Goal: Task Accomplishment & Management: Complete application form

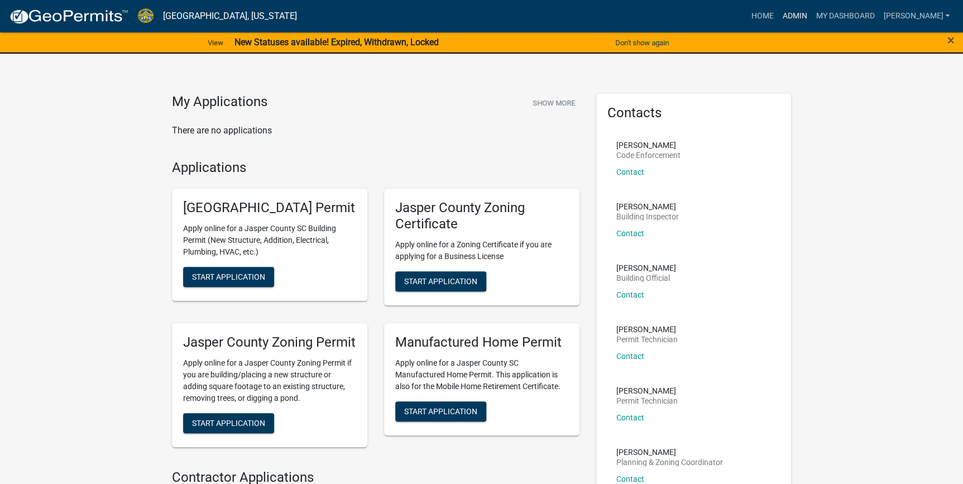
click at [811, 11] on link "Admin" at bounding box center [793, 16] width 33 height 21
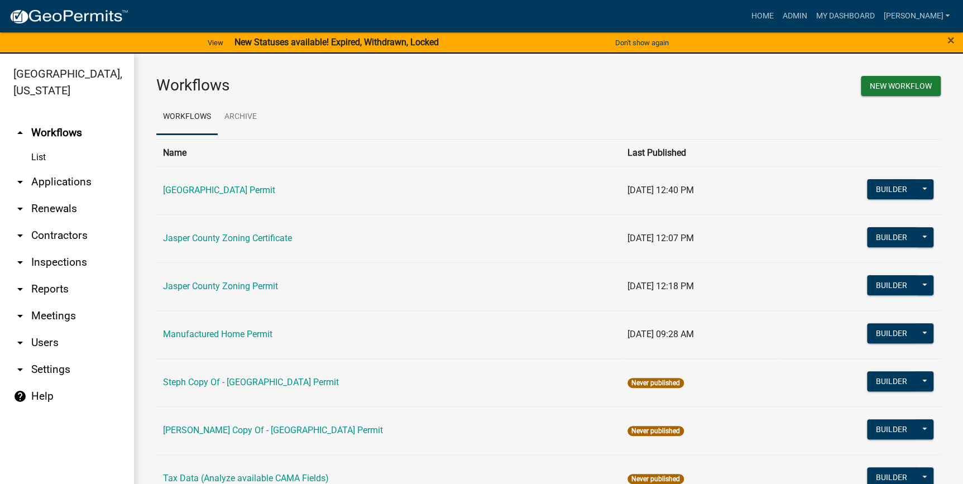
click at [55, 190] on link "arrow_drop_down Applications" at bounding box center [67, 182] width 134 height 27
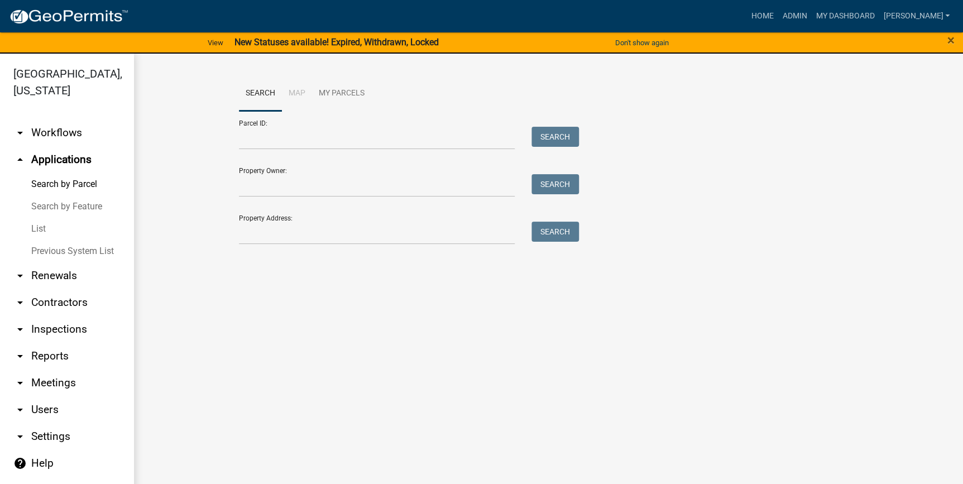
click at [38, 230] on link "List" at bounding box center [67, 229] width 134 height 22
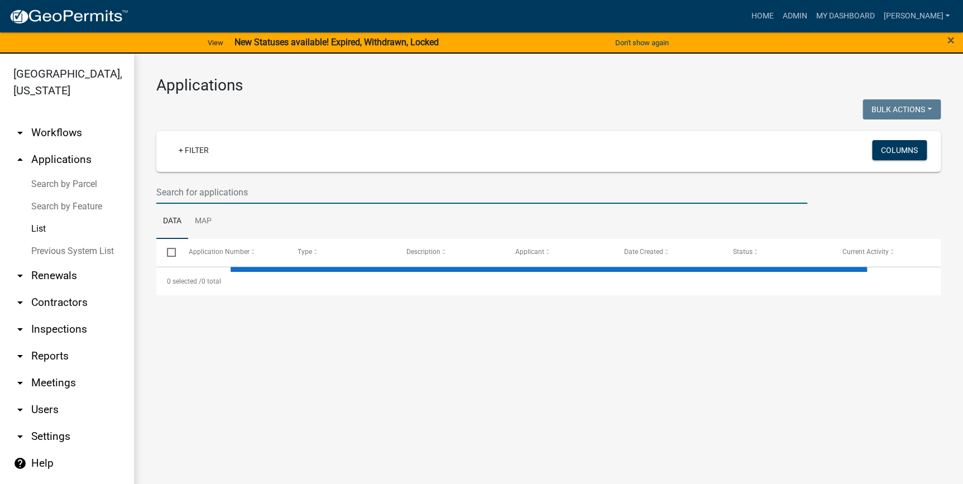
drag, startPoint x: 223, startPoint y: 189, endPoint x: 232, endPoint y: 187, distance: 9.2
click at [223, 189] on input "text" at bounding box center [481, 192] width 651 height 23
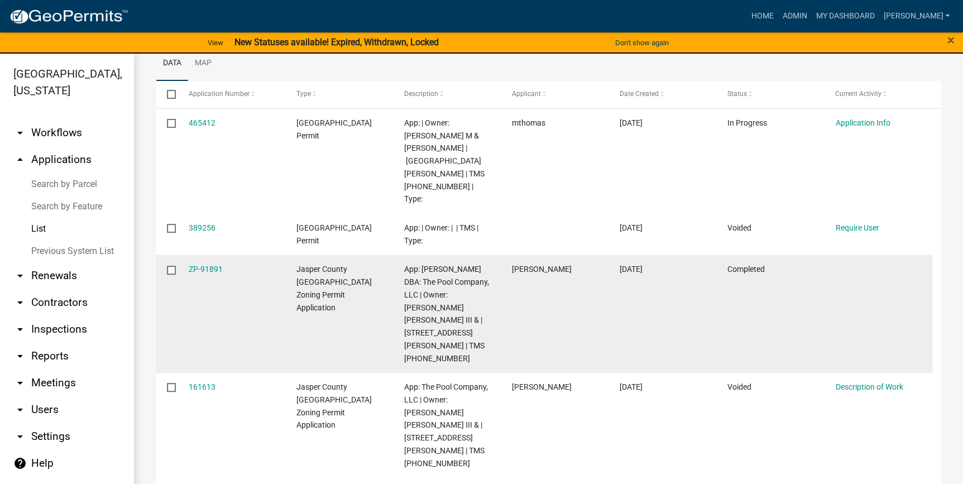
scroll to position [101, 0]
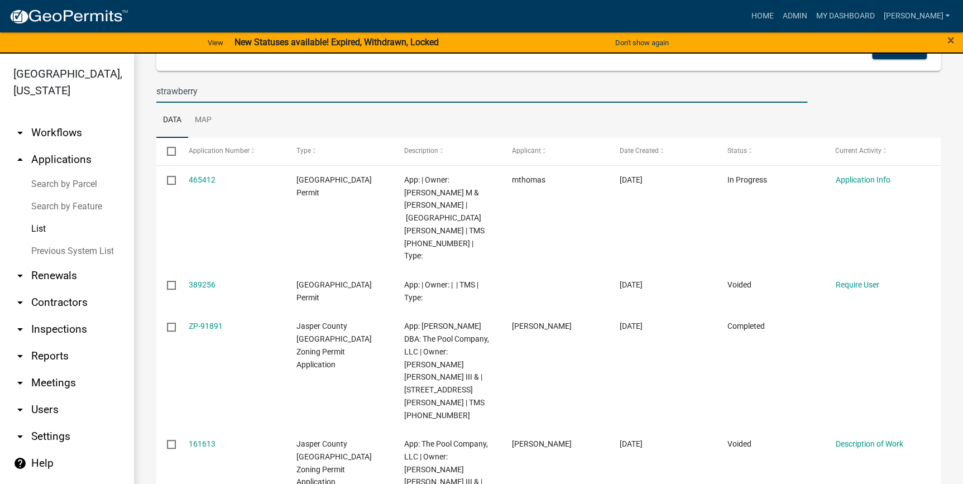
type input "strawberry"
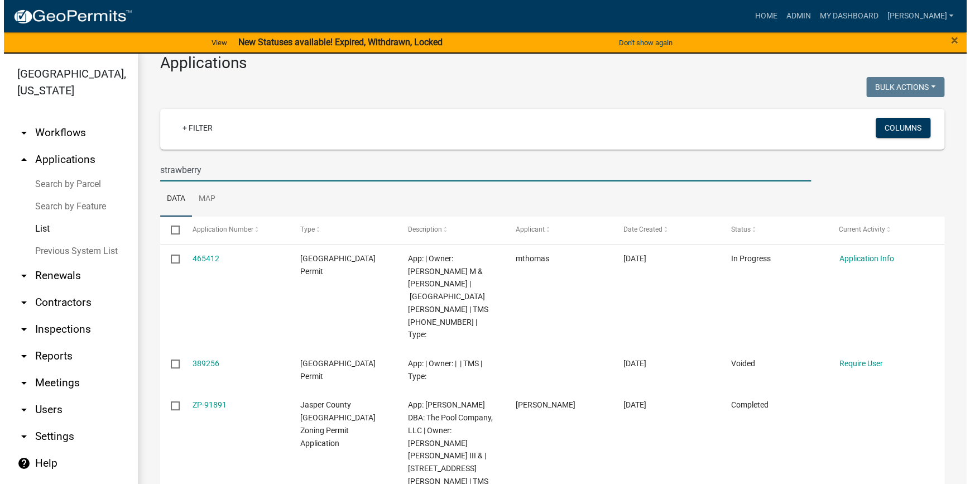
scroll to position [0, 0]
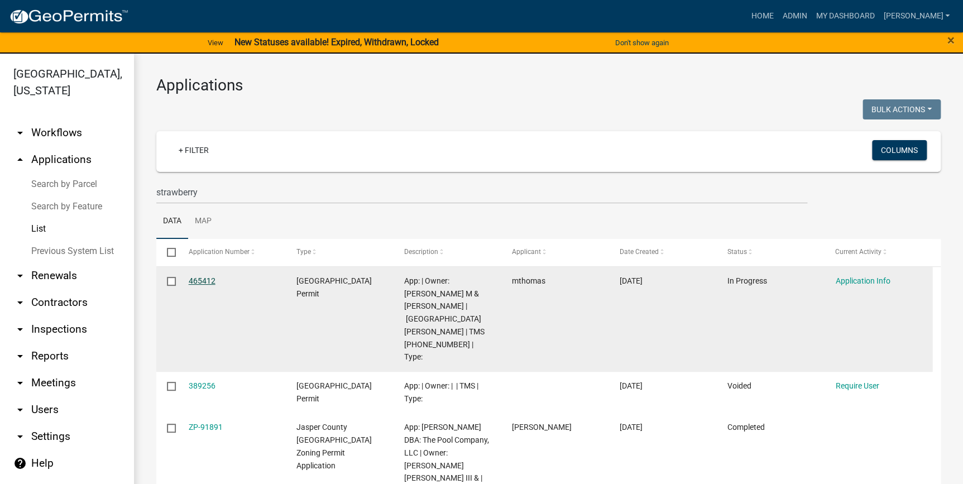
click at [201, 279] on link "465412" at bounding box center [202, 280] width 27 height 9
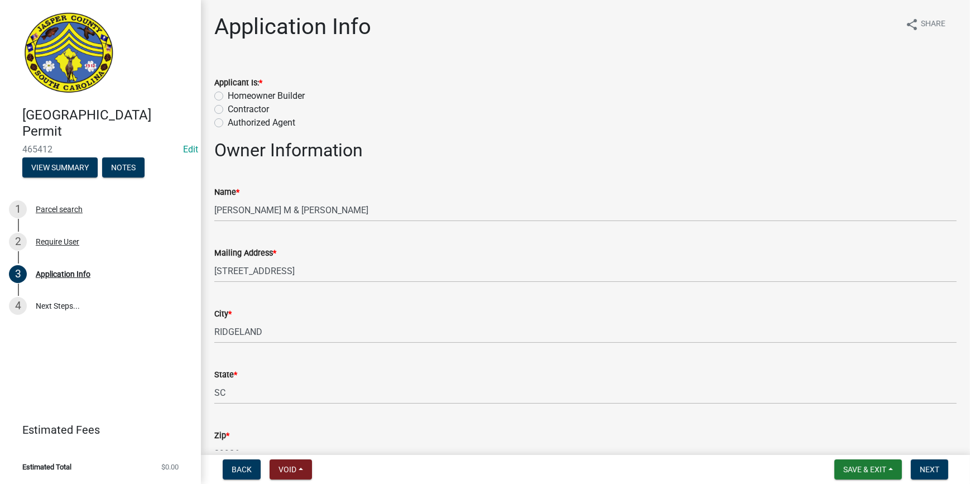
click at [228, 94] on label "Homeowner Builder" at bounding box center [266, 95] width 77 height 13
click at [228, 94] on input "Homeowner Builder" at bounding box center [231, 92] width 7 height 7
radio input "true"
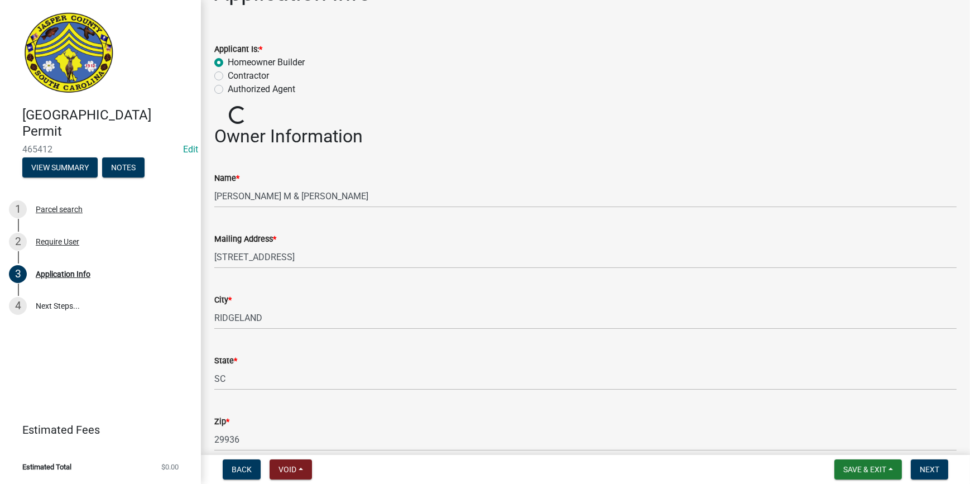
scroll to position [50, 0]
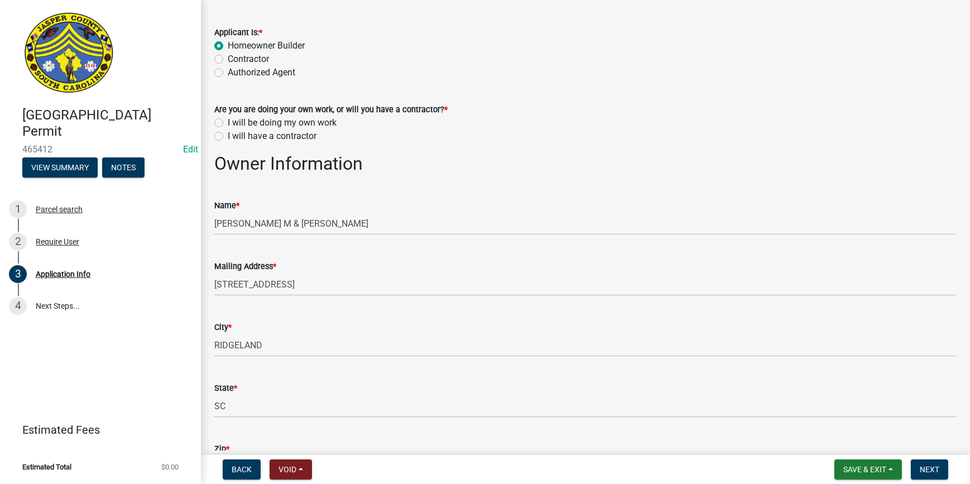
click at [228, 123] on label "I will be doing my own work" at bounding box center [282, 122] width 109 height 13
click at [228, 123] on input "I will be doing my own work" at bounding box center [231, 119] width 7 height 7
radio input "true"
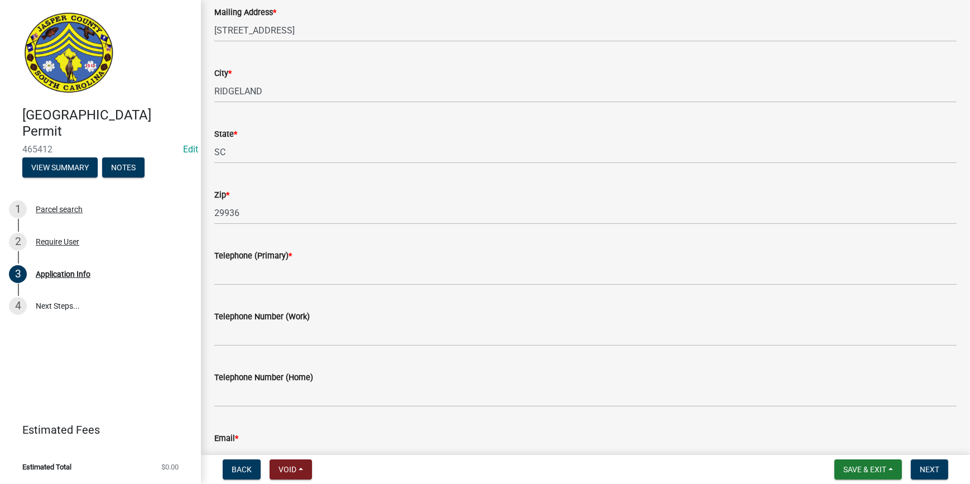
scroll to position [456, 0]
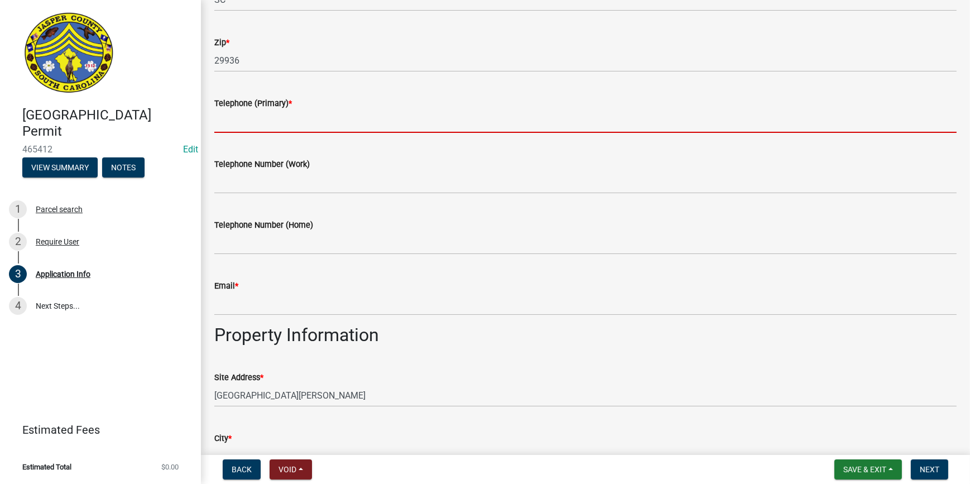
click at [285, 124] on input "Telephone (Primary) *" at bounding box center [585, 121] width 742 height 23
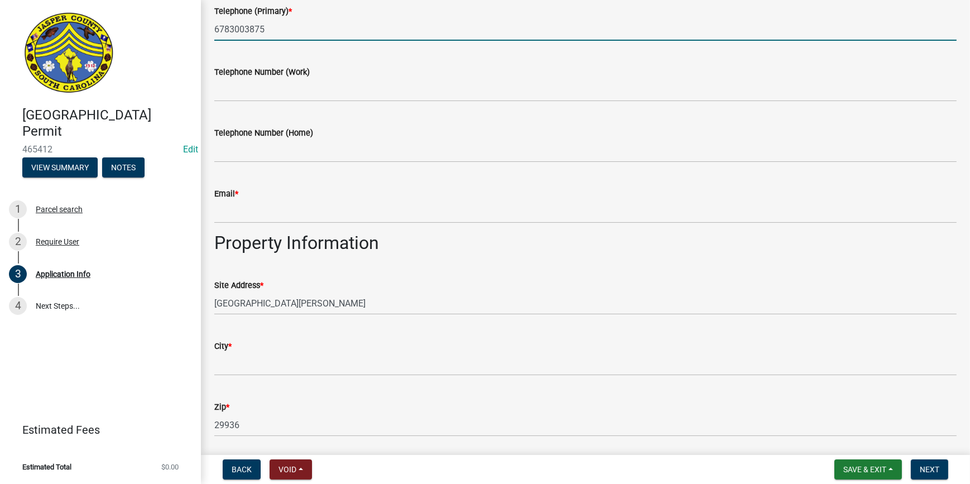
scroll to position [558, 0]
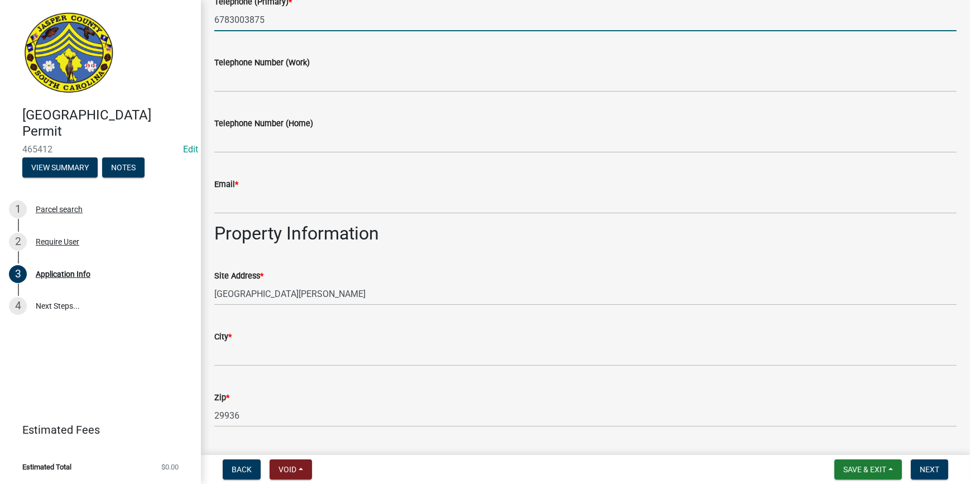
type input "6783003875"
click at [246, 190] on div "Email *" at bounding box center [585, 183] width 742 height 13
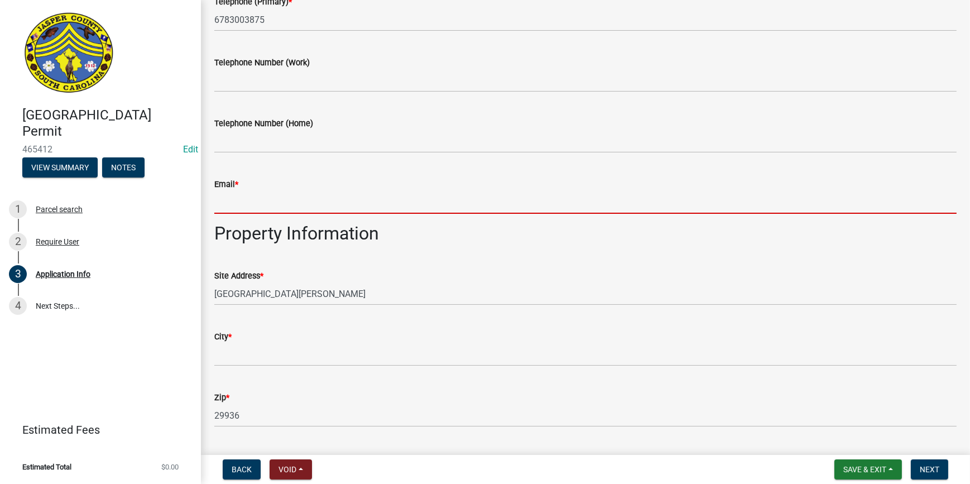
drag, startPoint x: 243, startPoint y: 199, endPoint x: 257, endPoint y: 172, distance: 29.7
click at [243, 199] on input "Email *" at bounding box center [585, 202] width 742 height 23
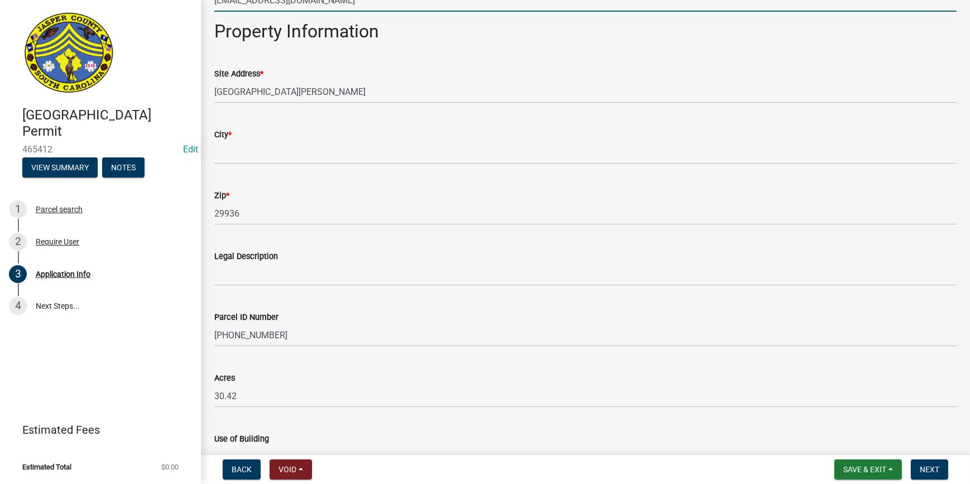
scroll to position [761, 0]
type input "[EMAIL_ADDRESS][DOMAIN_NAME]"
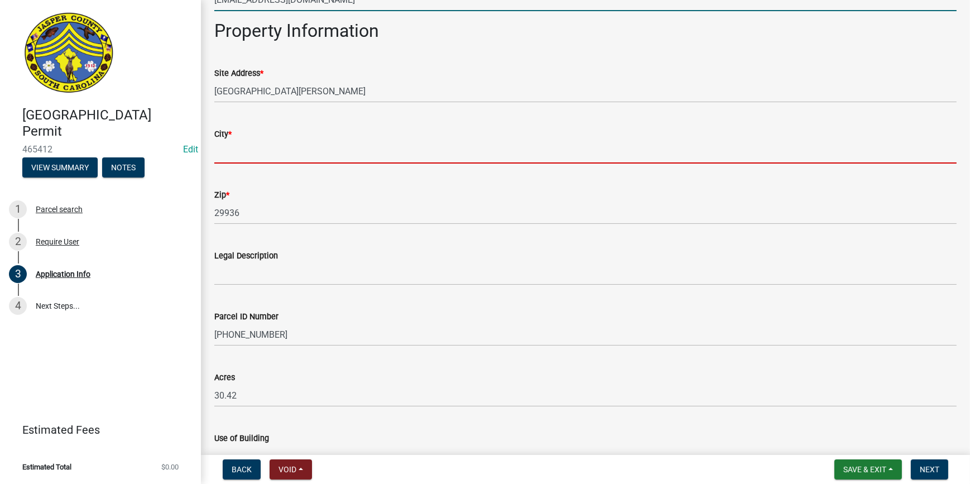
drag, startPoint x: 245, startPoint y: 151, endPoint x: 270, endPoint y: 93, distance: 63.0
click at [245, 151] on input "City *" at bounding box center [585, 152] width 742 height 23
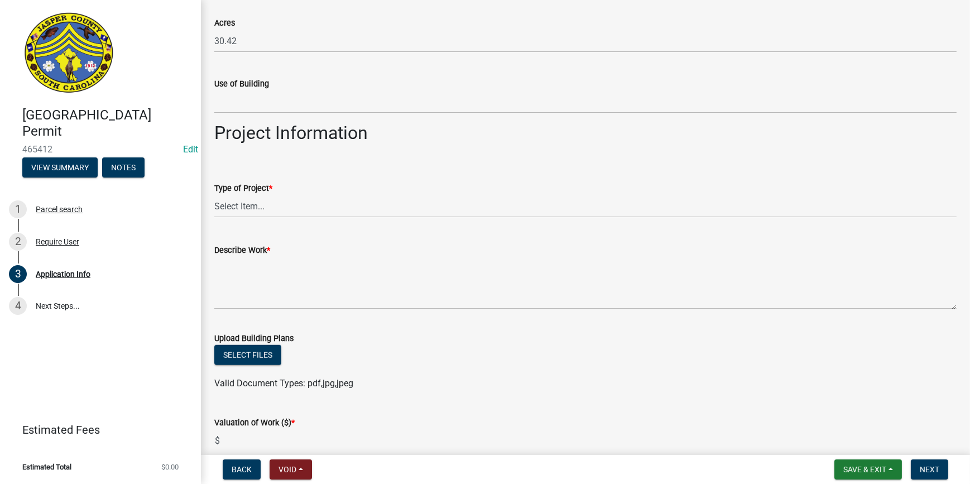
scroll to position [1116, 0]
type input "ridgeland"
click at [228, 206] on select "Select Item... Construction Trailer/Shipping Container Residential Demolition C…" at bounding box center [585, 205] width 742 height 23
click at [214, 194] on select "Select Item... Construction Trailer/Shipping Container Residential Demolition C…" at bounding box center [585, 205] width 742 height 23
select select "83a29df9-b3ca-487b-b3ec-56d88b03b1fe"
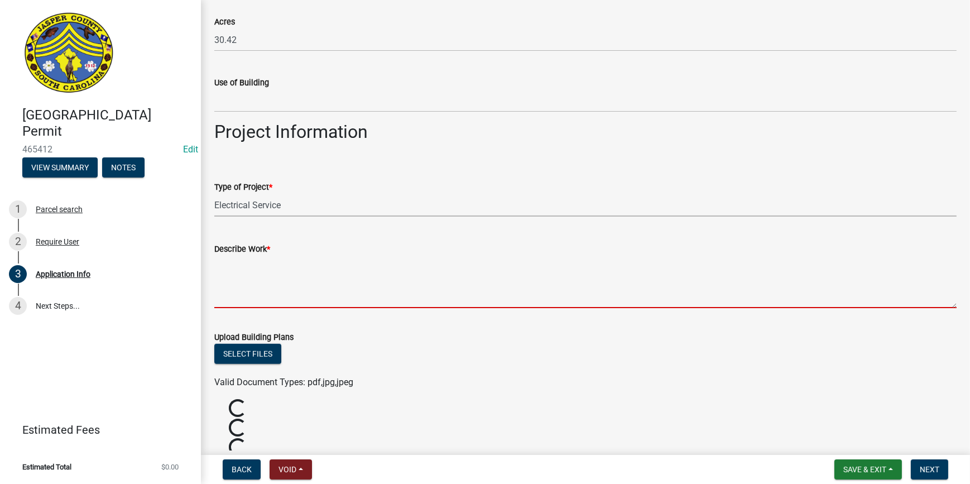
click at [278, 267] on textarea "Describe Work *" at bounding box center [585, 282] width 742 height 52
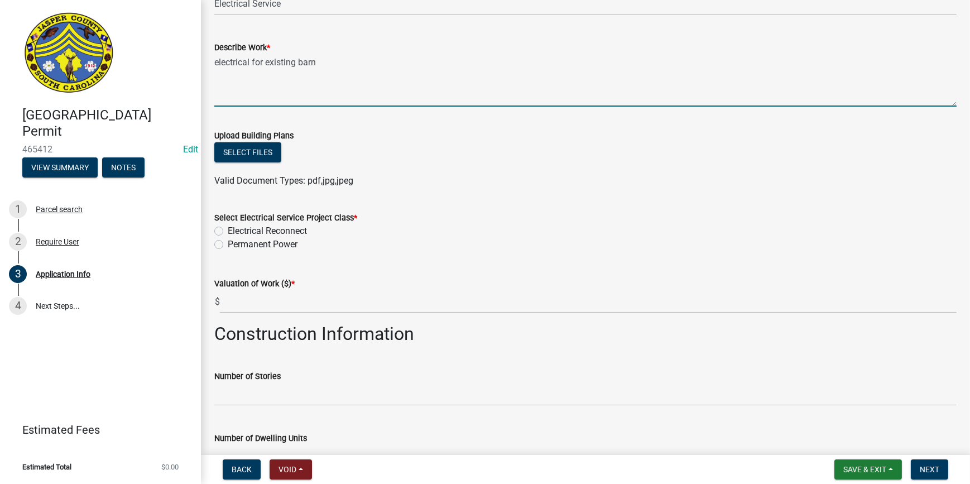
scroll to position [1319, 0]
type textarea "electrical for existing barn"
click at [228, 243] on label "Permanent Power" at bounding box center [263, 243] width 70 height 13
click at [228, 243] on input "Permanent Power" at bounding box center [231, 240] width 7 height 7
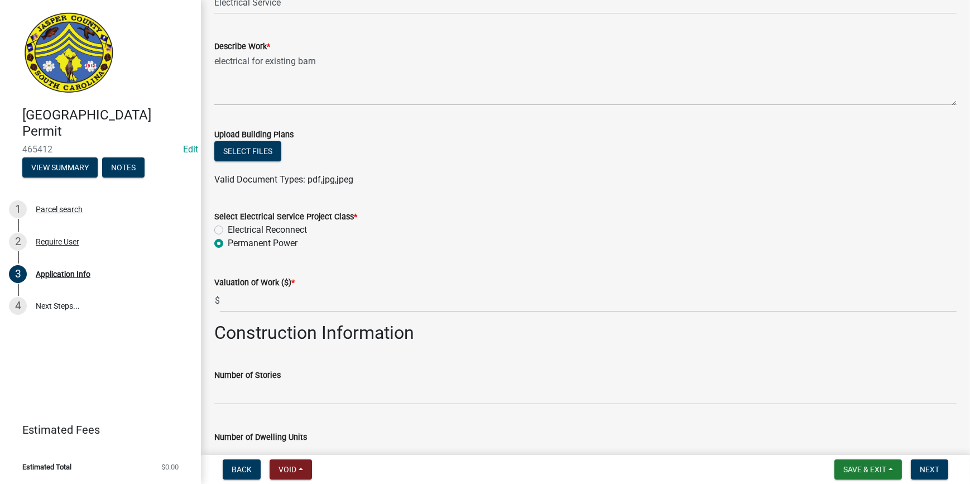
radio input "true"
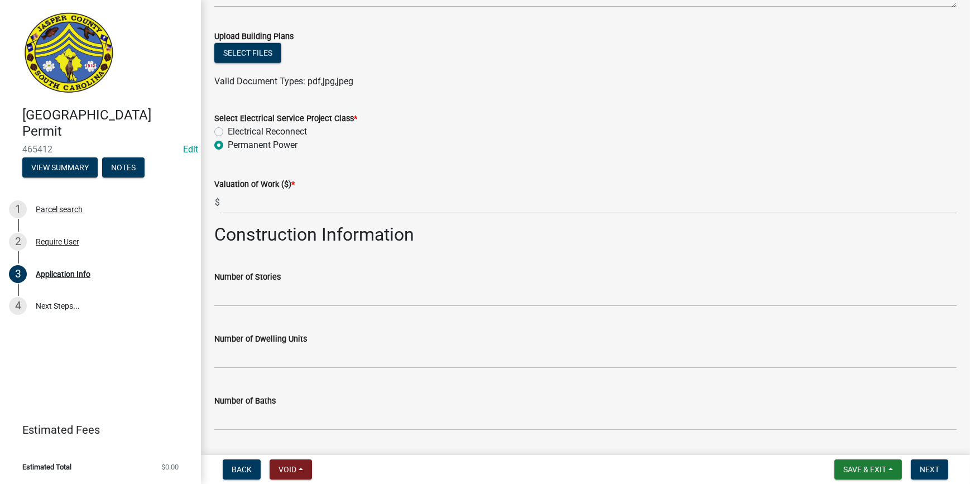
scroll to position [1420, 0]
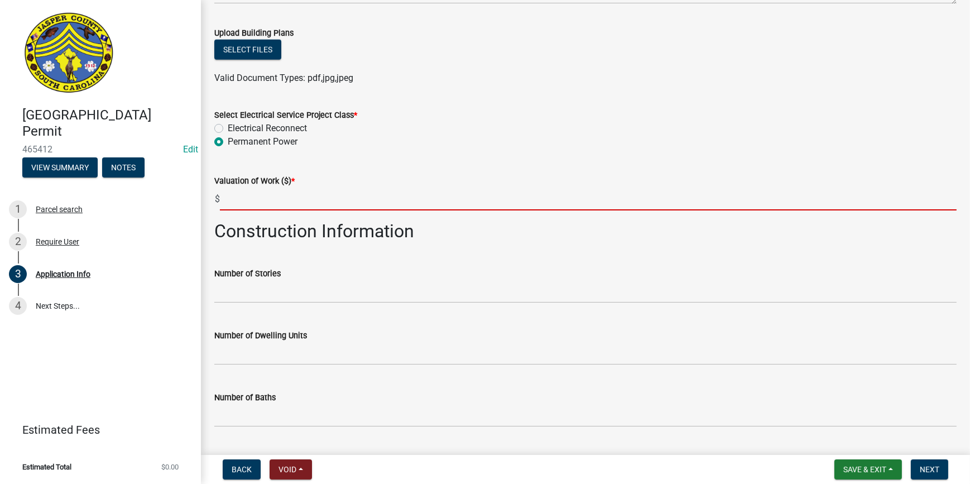
drag, startPoint x: 234, startPoint y: 198, endPoint x: 242, endPoint y: 204, distance: 9.5
click at [234, 198] on input "text" at bounding box center [588, 198] width 737 height 23
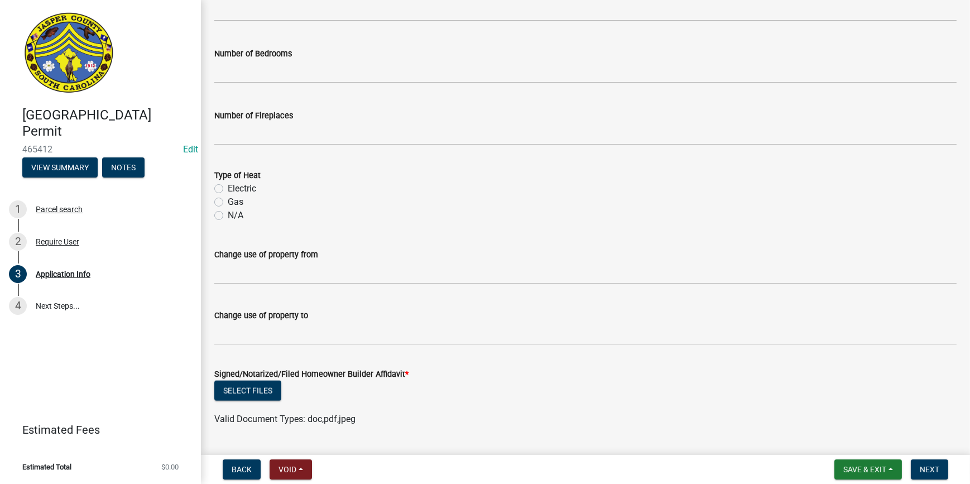
scroll to position [1854, 0]
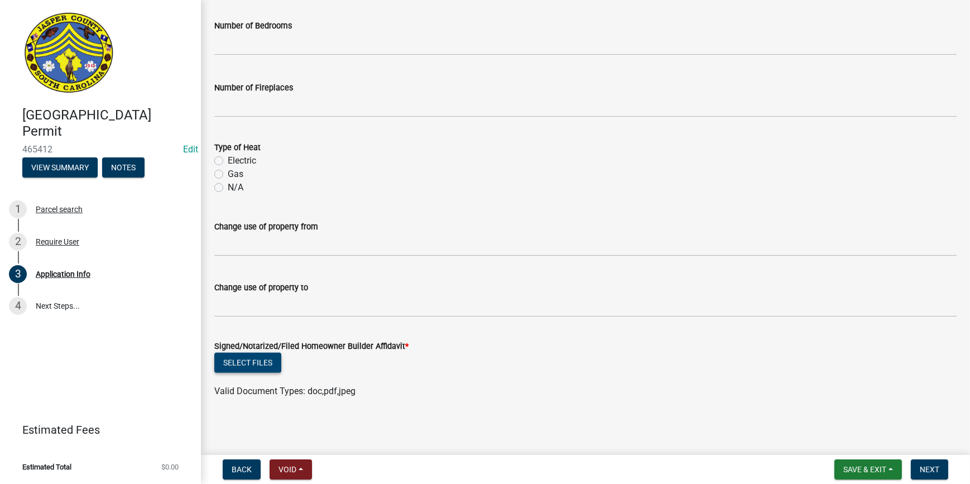
type input "5000"
click at [268, 359] on button "Select files" at bounding box center [247, 363] width 67 height 20
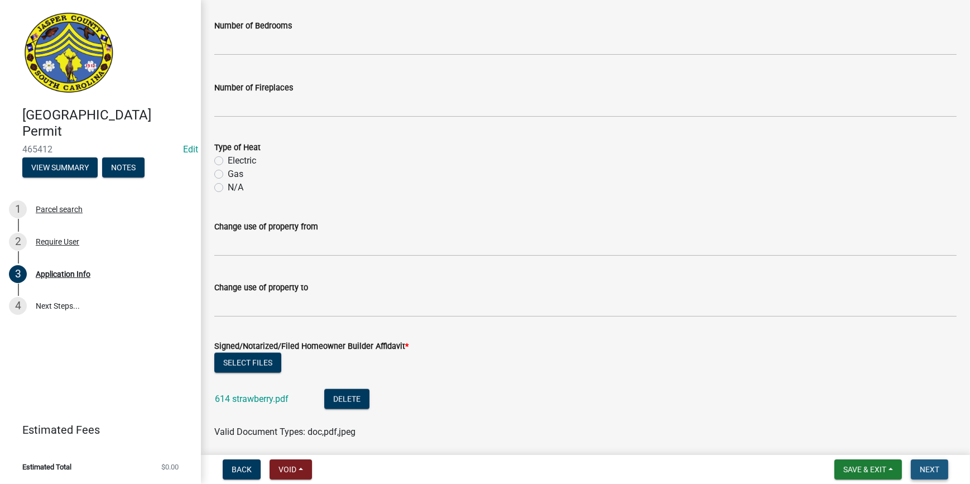
click at [930, 473] on span "Next" at bounding box center [930, 469] width 20 height 9
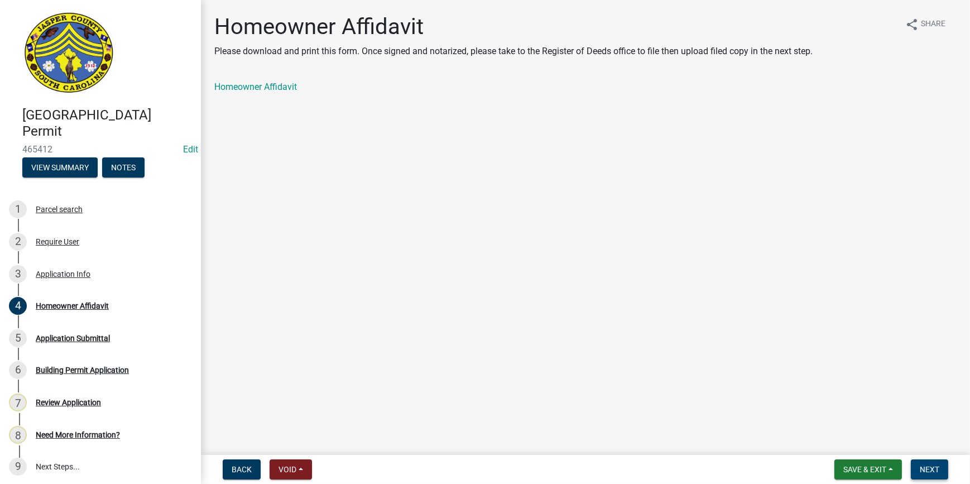
click at [916, 461] on button "Next" at bounding box center [929, 469] width 37 height 20
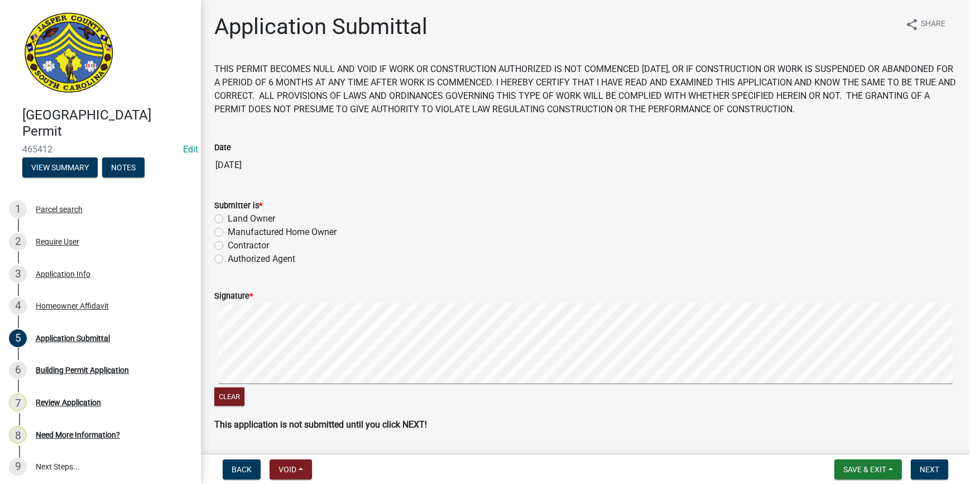
scroll to position [33, 0]
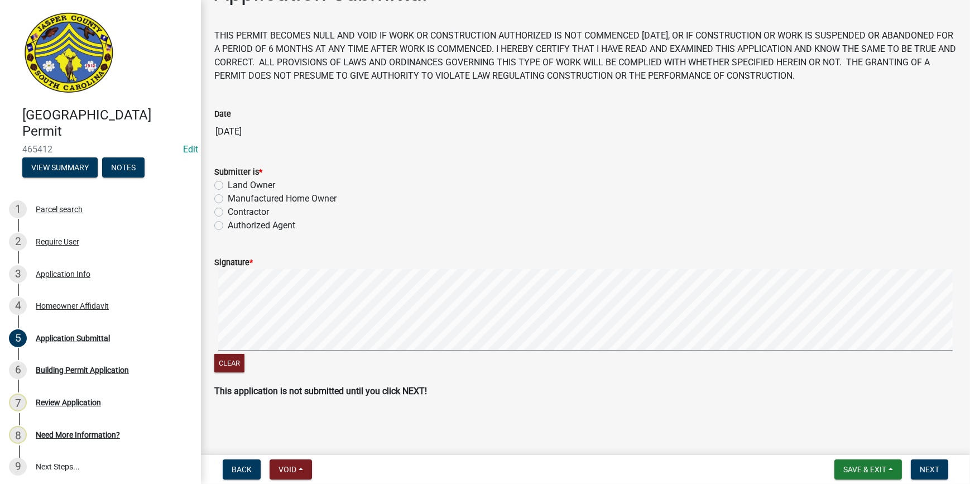
click at [228, 185] on label "Land Owner" at bounding box center [251, 185] width 47 height 13
click at [228, 185] on input "Land Owner" at bounding box center [231, 182] width 7 height 7
radio input "true"
click at [925, 471] on span "Next" at bounding box center [930, 469] width 20 height 9
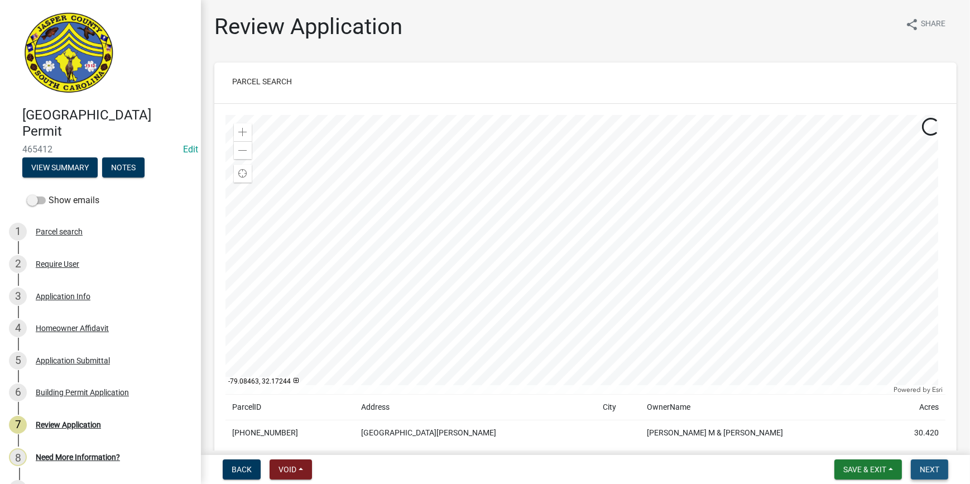
click at [921, 469] on span "Next" at bounding box center [930, 469] width 20 height 9
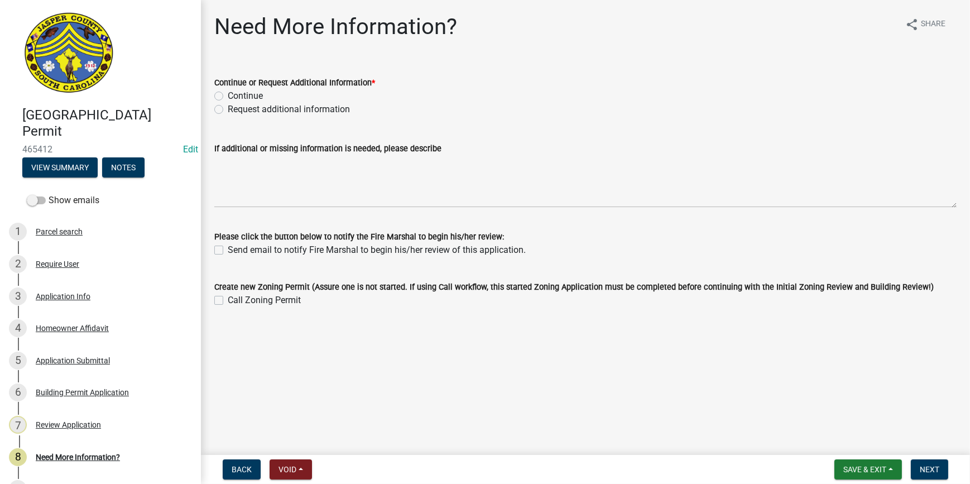
click at [228, 94] on label "Continue" at bounding box center [245, 95] width 35 height 13
click at [228, 94] on input "Continue" at bounding box center [231, 92] width 7 height 7
radio input "true"
click at [936, 465] on span "Next" at bounding box center [930, 469] width 20 height 9
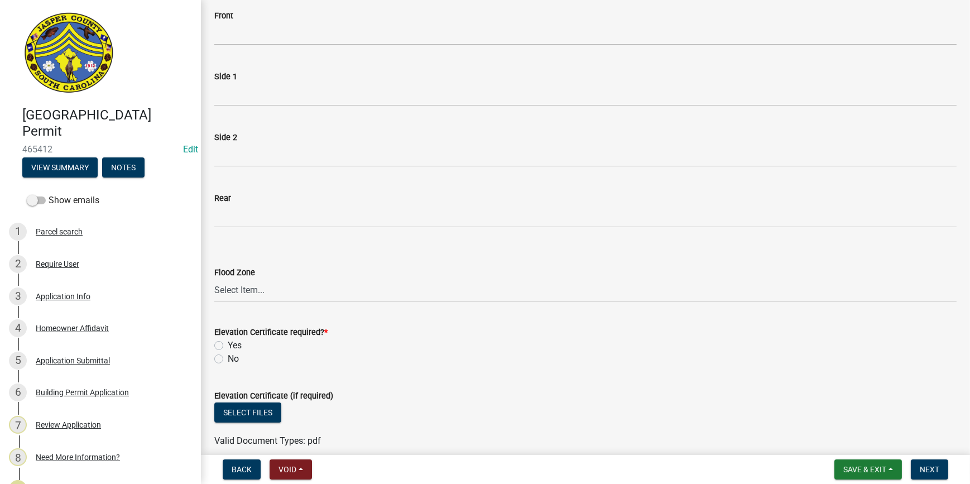
scroll to position [203, 0]
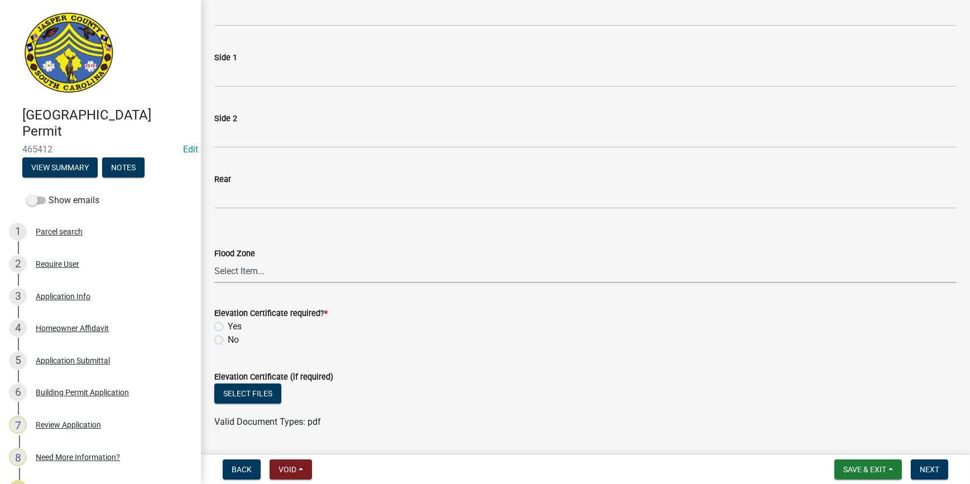
click at [235, 271] on select "Select Item... A AE X Shaded X N/A" at bounding box center [585, 271] width 742 height 23
click at [214, 260] on select "Select Item... A AE X Shaded X N/A" at bounding box center [585, 271] width 742 height 23
select select "61611ad6-14f2-499c-805c-58607f11e2fc"
click at [228, 340] on label "No" at bounding box center [233, 339] width 11 height 13
click at [228, 340] on input "No" at bounding box center [231, 336] width 7 height 7
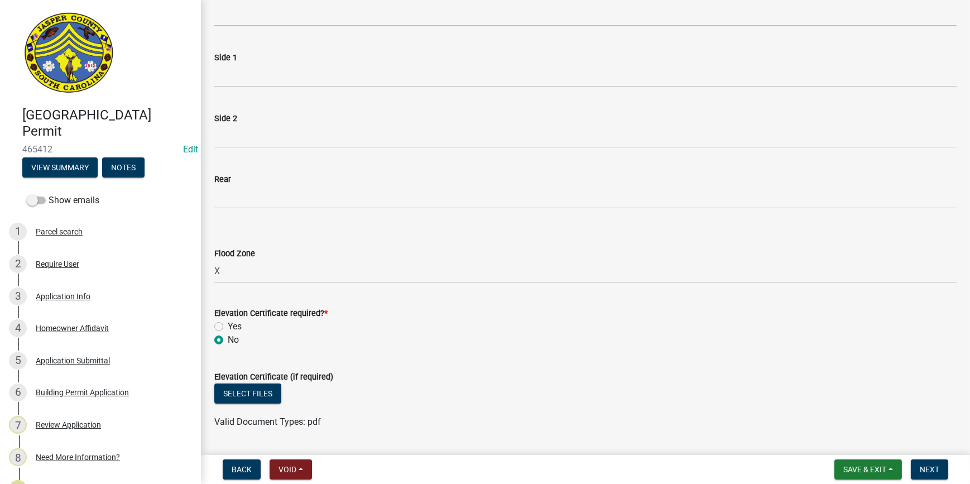
radio input "true"
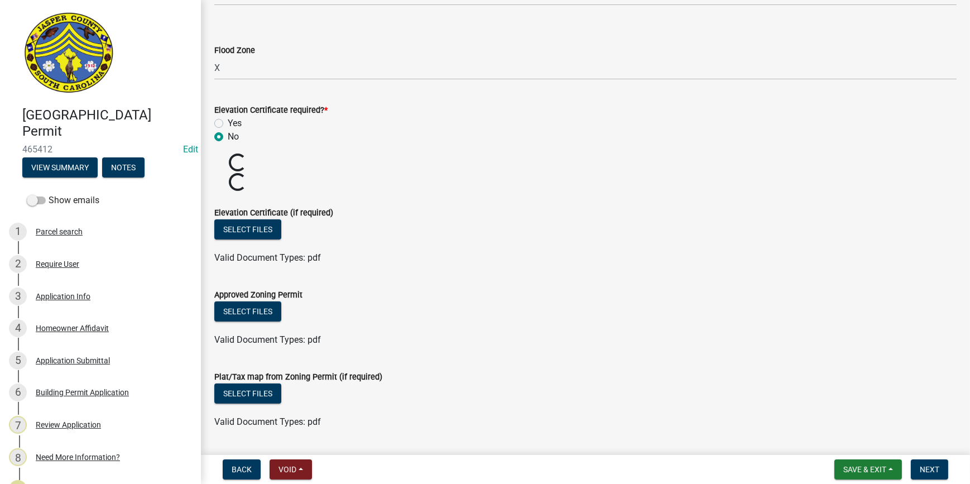
scroll to position [603, 0]
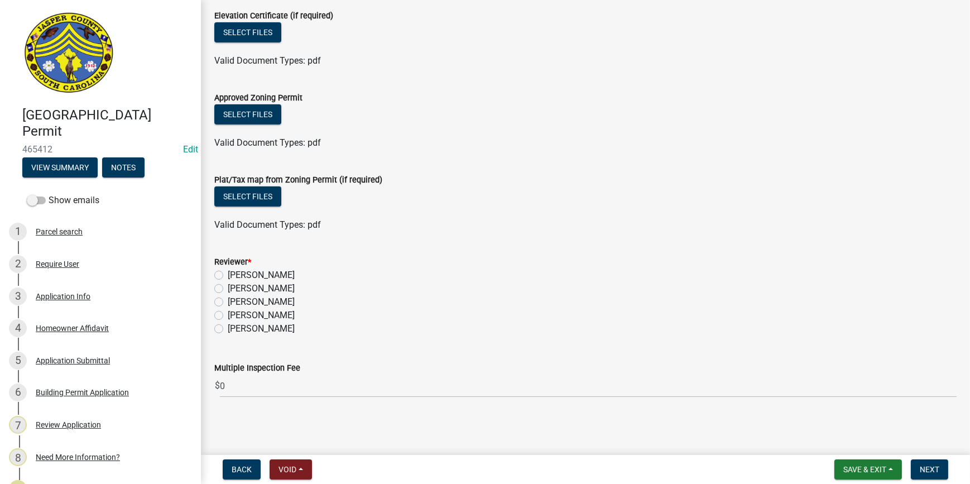
click at [228, 273] on label "[PERSON_NAME]" at bounding box center [261, 274] width 67 height 13
click at [228, 273] on input "[PERSON_NAME]" at bounding box center [231, 271] width 7 height 7
radio input "true"
click at [932, 463] on button "Next" at bounding box center [929, 469] width 37 height 20
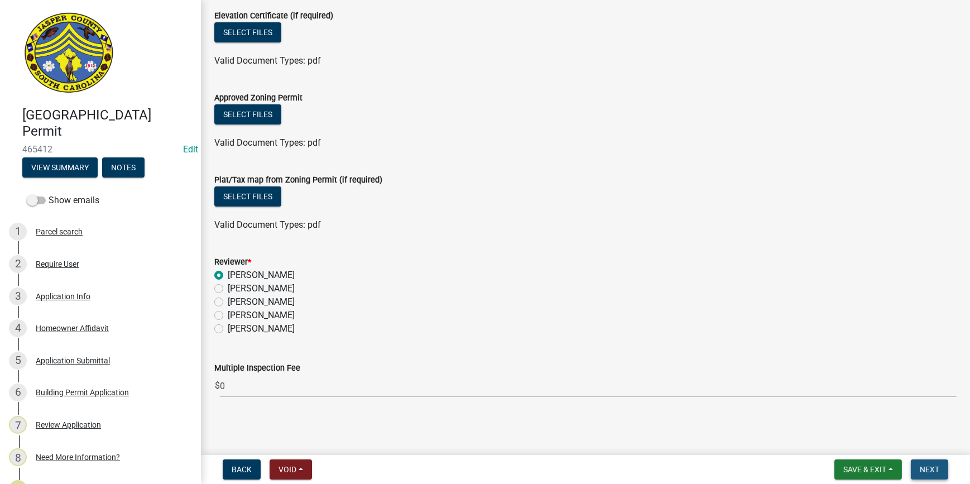
scroll to position [0, 0]
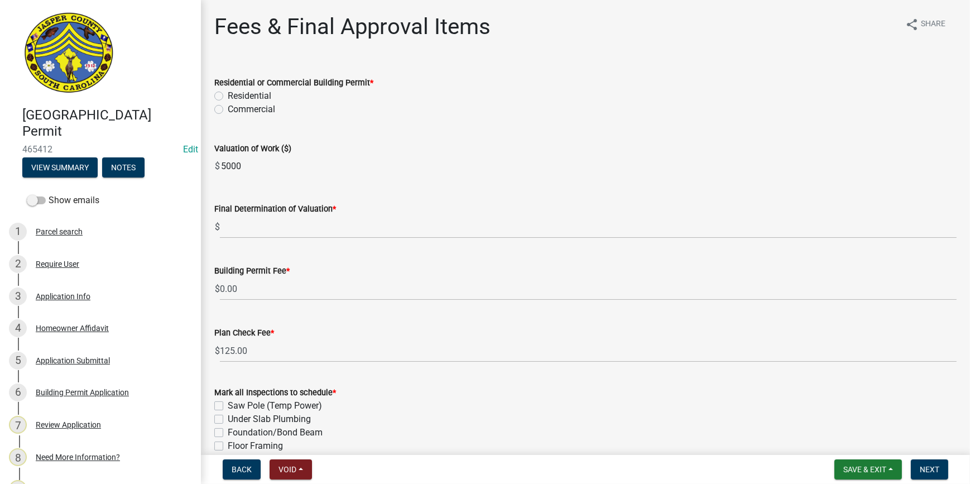
click at [228, 92] on label "Residential" at bounding box center [250, 95] width 44 height 13
click at [228, 92] on input "Residential" at bounding box center [231, 92] width 7 height 7
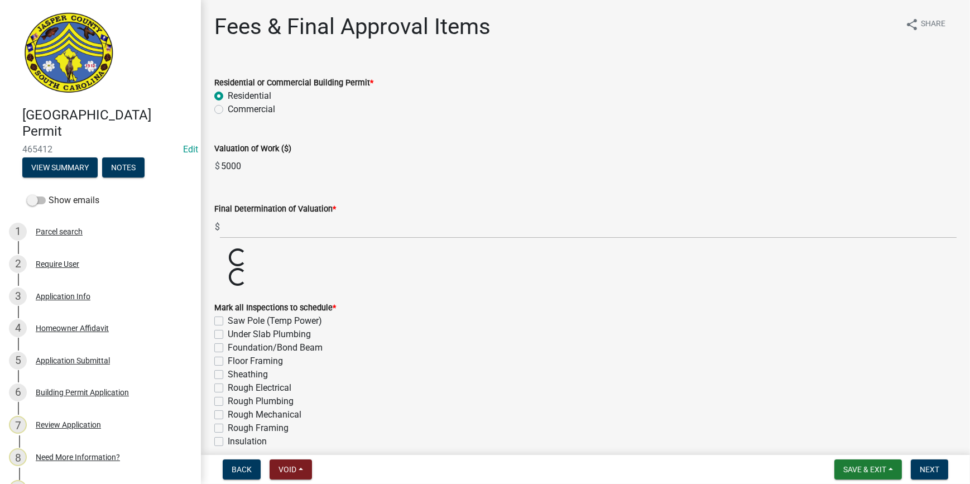
radio input "true"
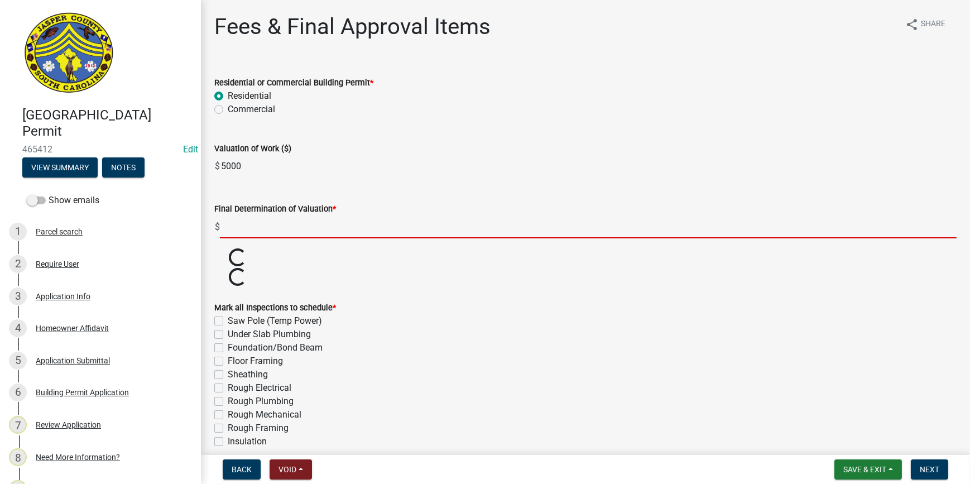
drag, startPoint x: 264, startPoint y: 231, endPoint x: 290, endPoint y: 234, distance: 25.9
click at [264, 231] on input "text" at bounding box center [588, 226] width 737 height 23
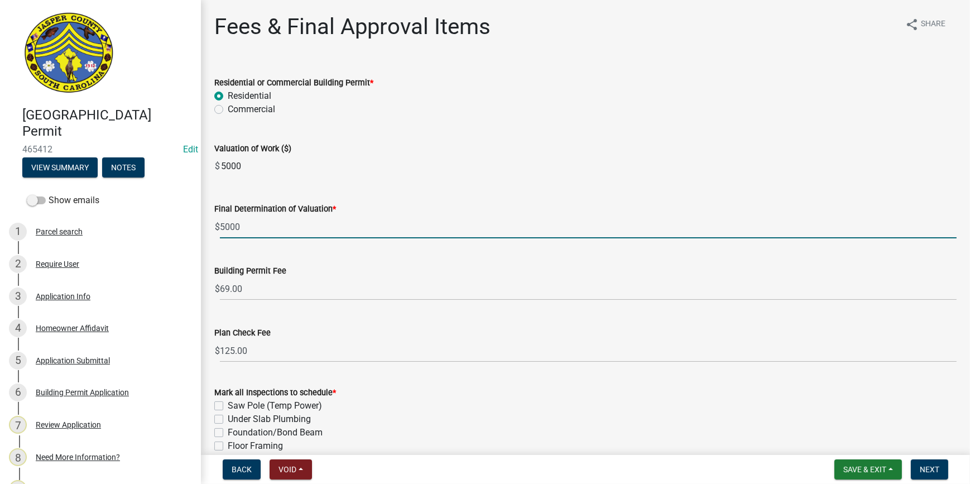
type input "5000"
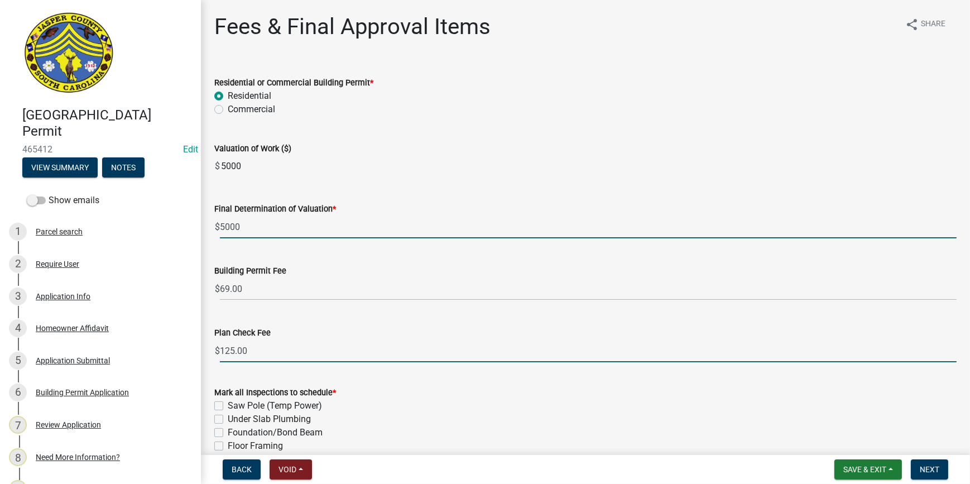
click at [259, 350] on wm-data-entity-input-list "Residential or Commercial Building Permit * Residential Commercial Valuation of…" at bounding box center [585, 373] width 742 height 622
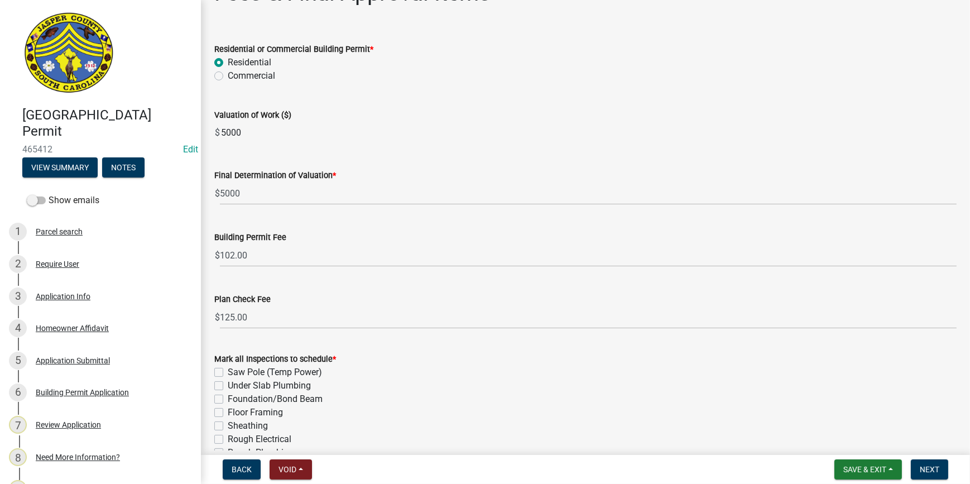
scroll to position [50, 0]
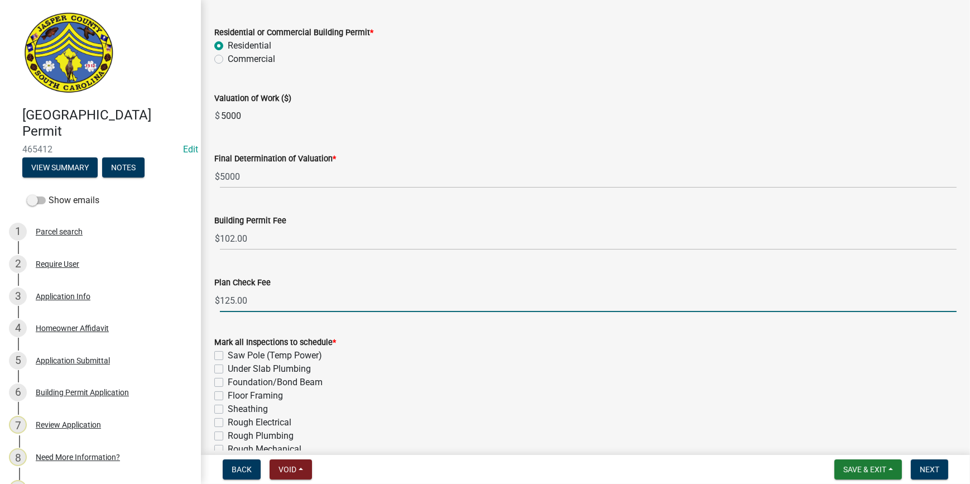
click at [295, 301] on input "125.00" at bounding box center [588, 300] width 737 height 23
type input "1"
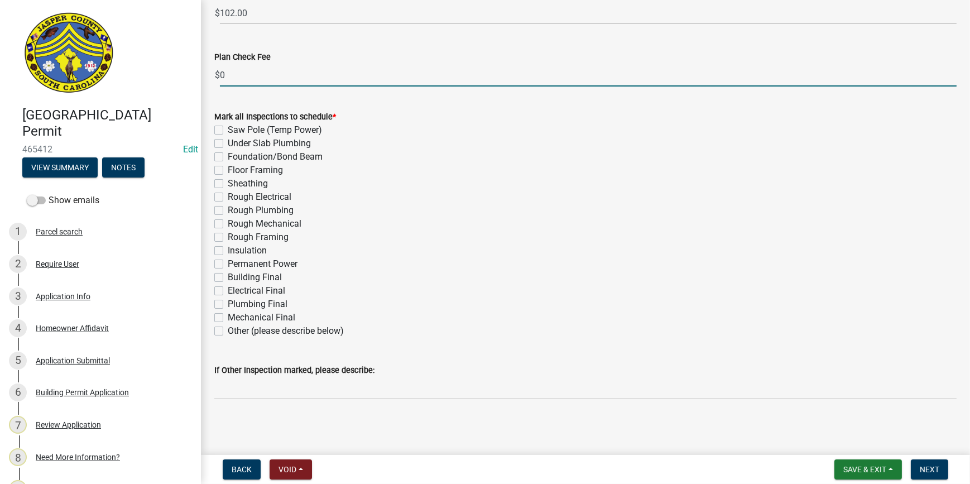
scroll to position [277, 0]
type input "0"
click at [228, 329] on label "Other (please describe below)" at bounding box center [286, 329] width 116 height 13
click at [228, 329] on input "Other (please describe below)" at bounding box center [231, 326] width 7 height 7
checkbox input "true"
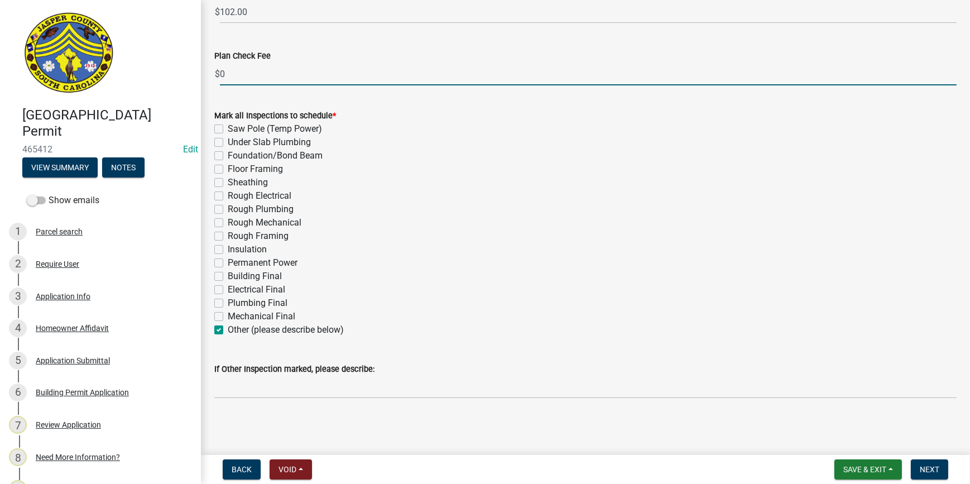
checkbox input "false"
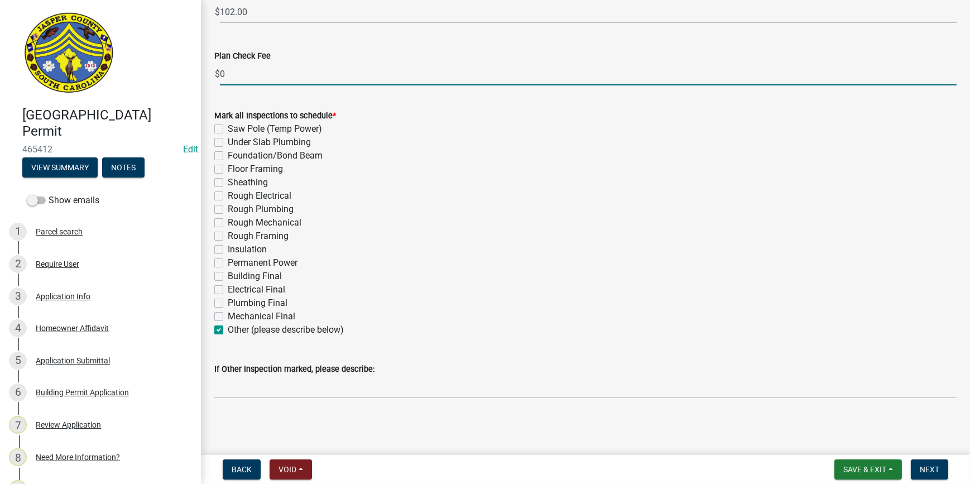
checkbox input "false"
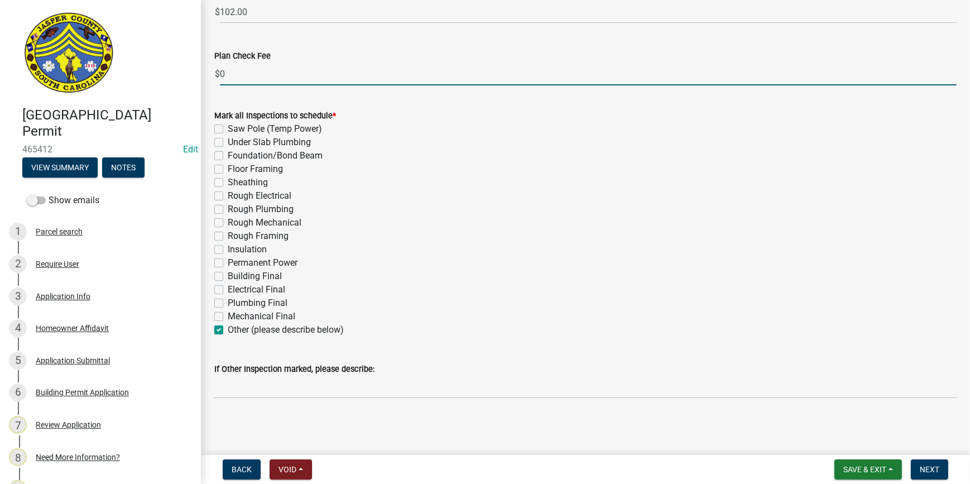
checkbox input "false"
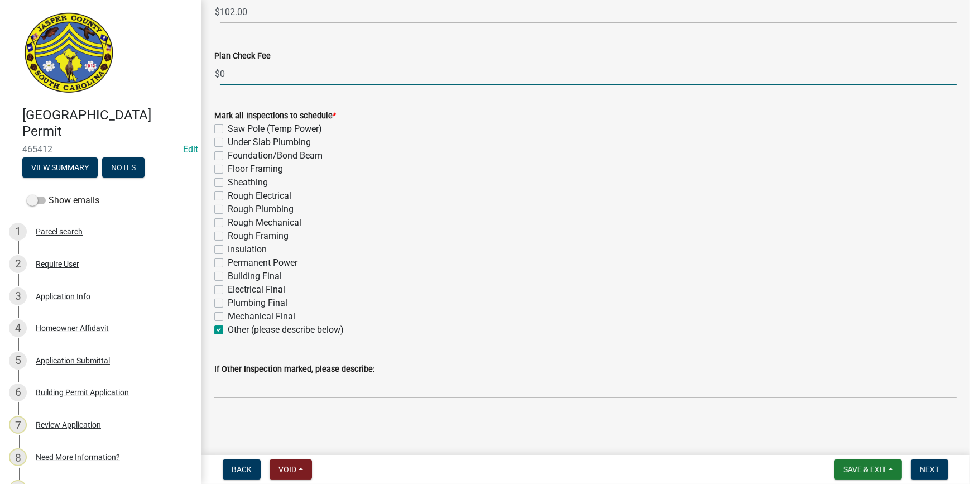
checkbox input "true"
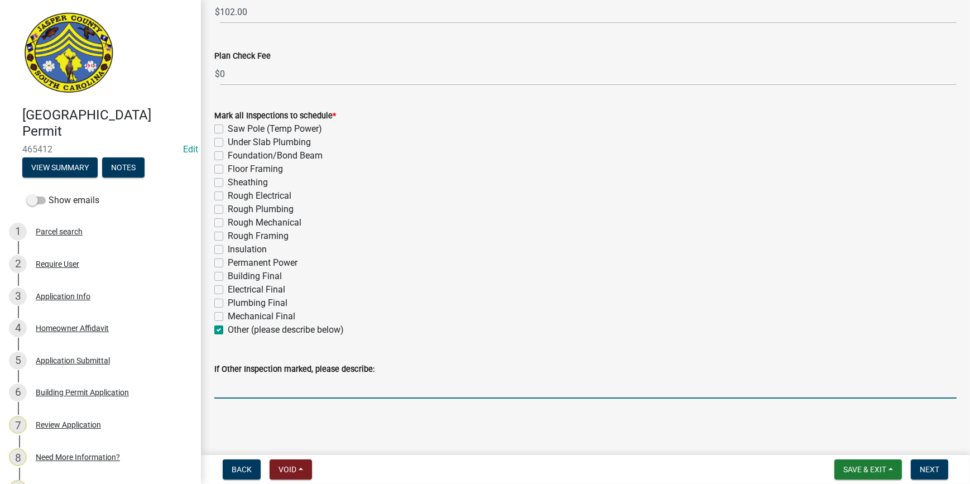
click at [241, 391] on input "If Other Inspection marked, please describe:" at bounding box center [585, 387] width 742 height 23
type input "electrical"
click at [925, 463] on button "Next" at bounding box center [929, 469] width 37 height 20
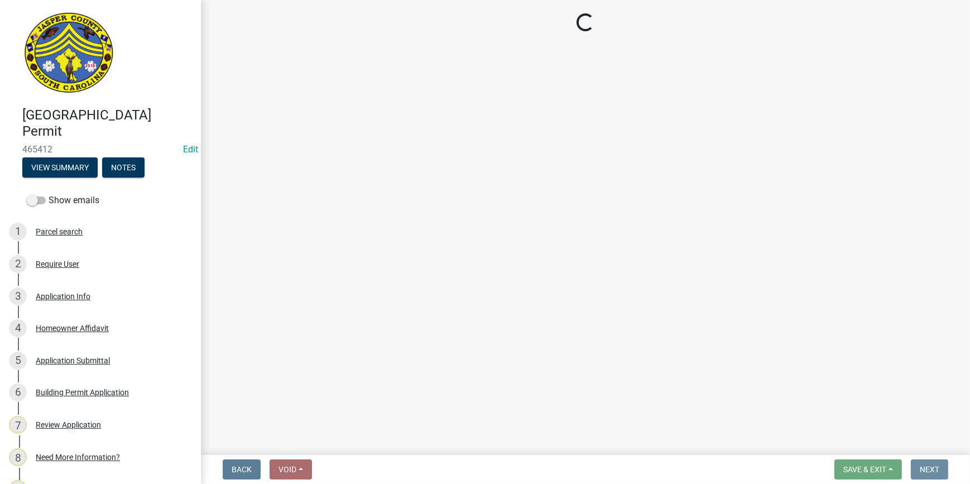
scroll to position [0, 0]
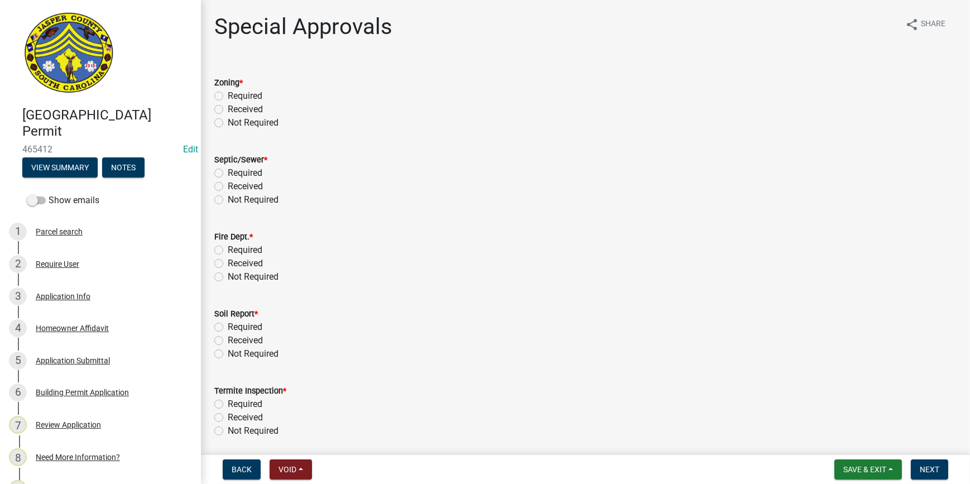
click at [228, 122] on label "Not Required" at bounding box center [253, 122] width 51 height 13
click at [228, 122] on input "Not Required" at bounding box center [231, 119] width 7 height 7
radio input "true"
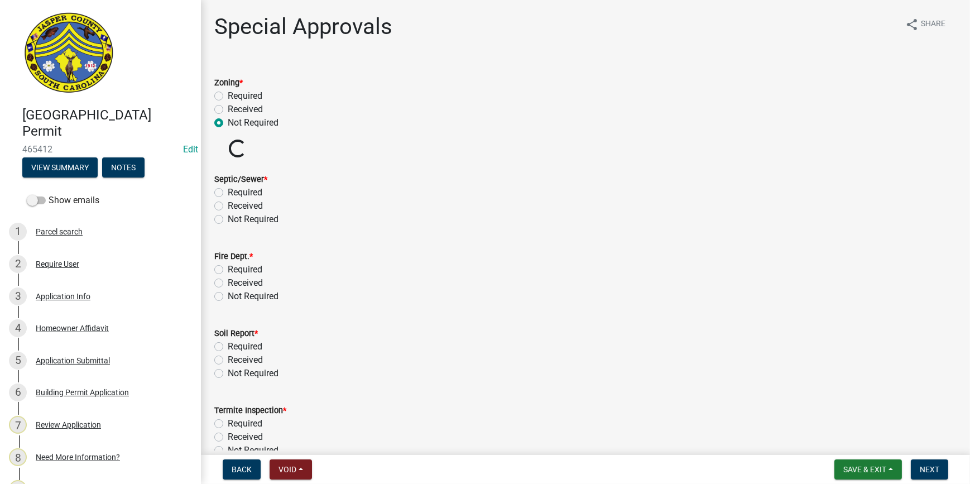
click at [228, 215] on label "Not Required" at bounding box center [253, 219] width 51 height 13
click at [228, 215] on input "Not Required" at bounding box center [231, 216] width 7 height 7
radio input "true"
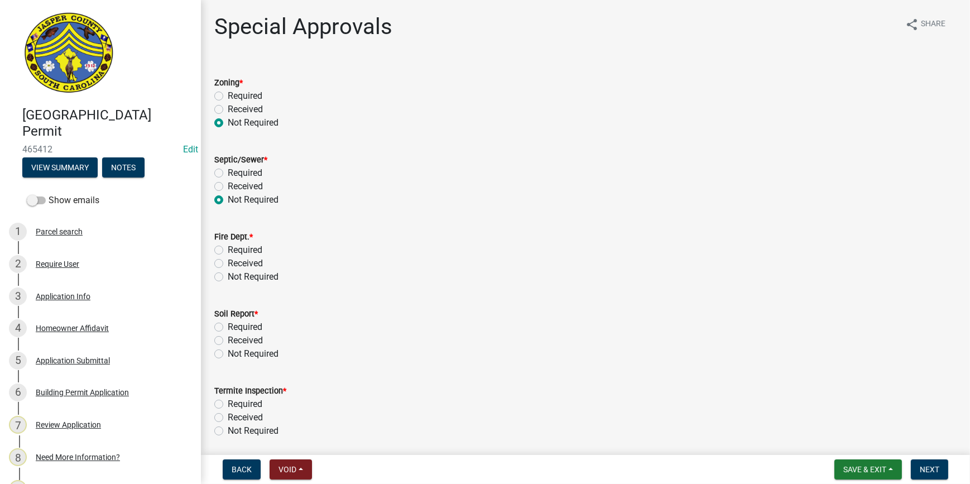
click at [228, 276] on label "Not Required" at bounding box center [253, 276] width 51 height 13
click at [228, 276] on input "Not Required" at bounding box center [231, 273] width 7 height 7
radio input "true"
click at [228, 353] on label "Not Required" at bounding box center [253, 353] width 51 height 13
click at [228, 353] on input "Not Required" at bounding box center [231, 350] width 7 height 7
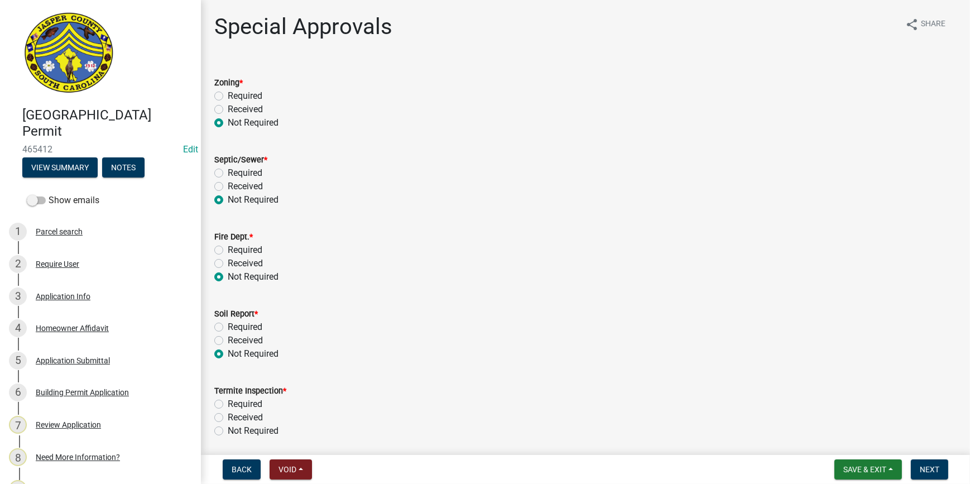
radio input "true"
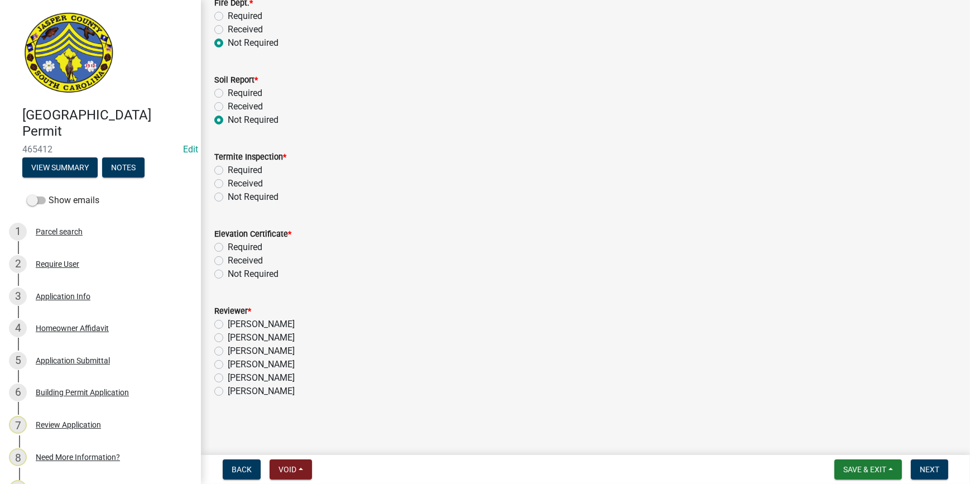
scroll to position [234, 0]
click at [228, 197] on label "Not Required" at bounding box center [253, 196] width 51 height 13
click at [228, 197] on input "Not Required" at bounding box center [231, 193] width 7 height 7
radio input "true"
click at [228, 272] on label "Not Required" at bounding box center [253, 273] width 51 height 13
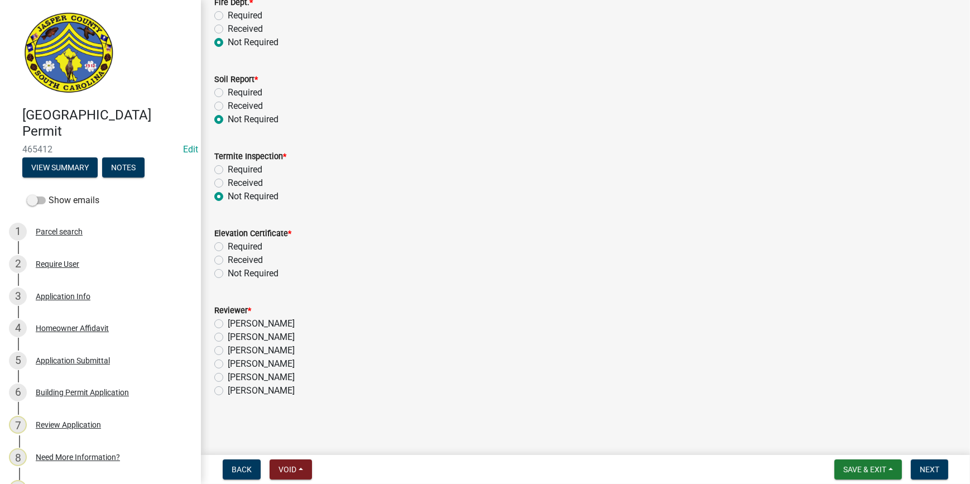
click at [228, 272] on input "Not Required" at bounding box center [231, 270] width 7 height 7
radio input "true"
click at [228, 365] on label "[PERSON_NAME]" at bounding box center [261, 363] width 67 height 13
click at [228, 364] on input "[PERSON_NAME]" at bounding box center [231, 360] width 7 height 7
radio input "true"
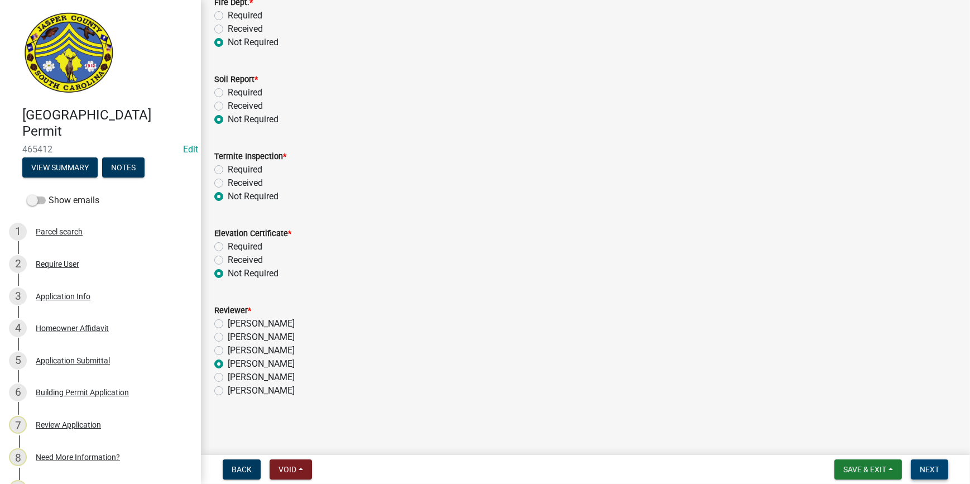
click at [939, 470] on button "Next" at bounding box center [929, 469] width 37 height 20
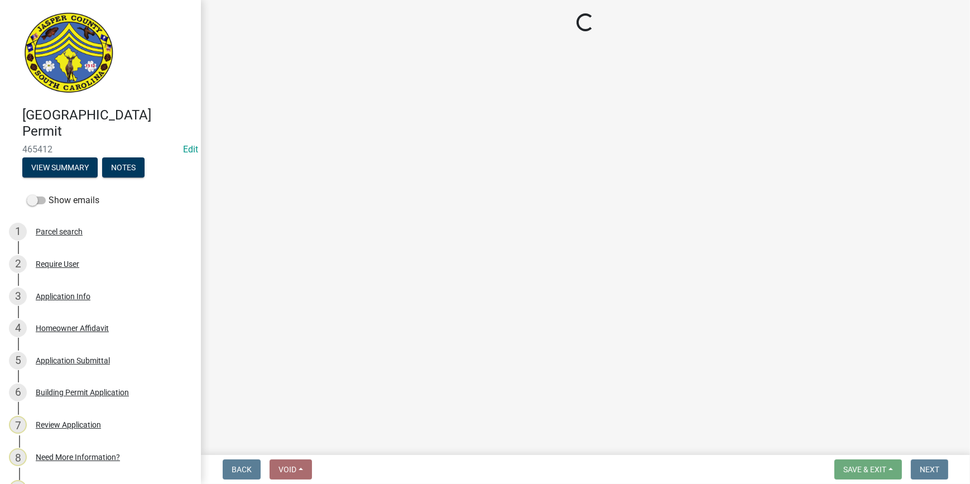
select select "3: 3"
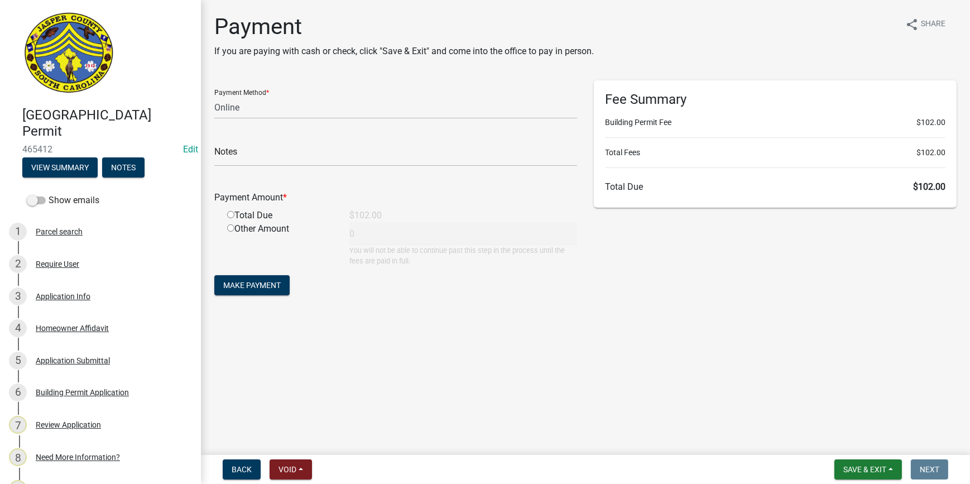
click at [229, 213] on input "radio" at bounding box center [230, 214] width 7 height 7
radio input "true"
type input "102"
click at [234, 282] on span "Make Payment" at bounding box center [251, 285] width 57 height 9
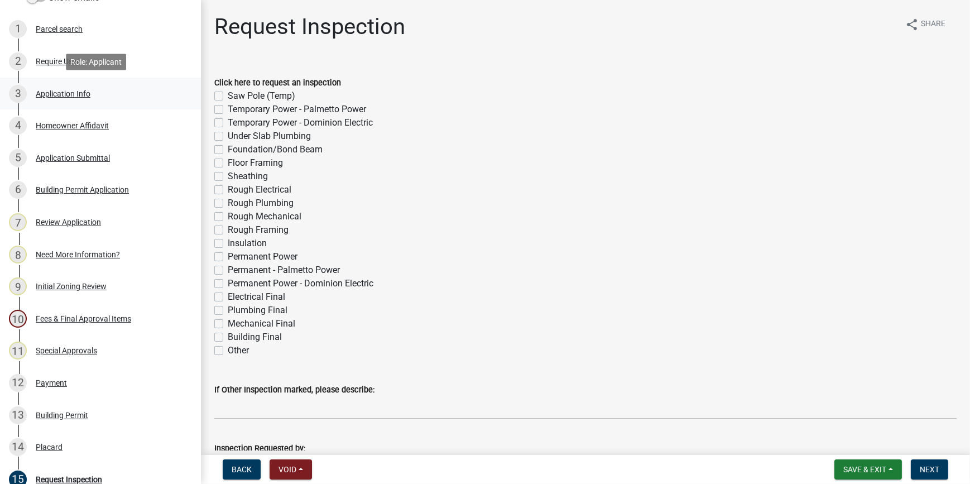
scroll to position [304, 0]
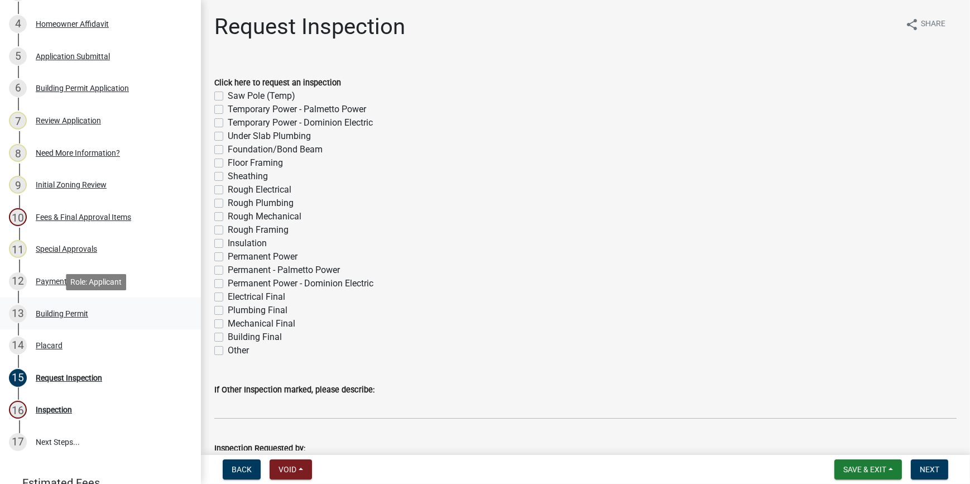
click at [100, 309] on div "13 Building Permit" at bounding box center [96, 314] width 174 height 18
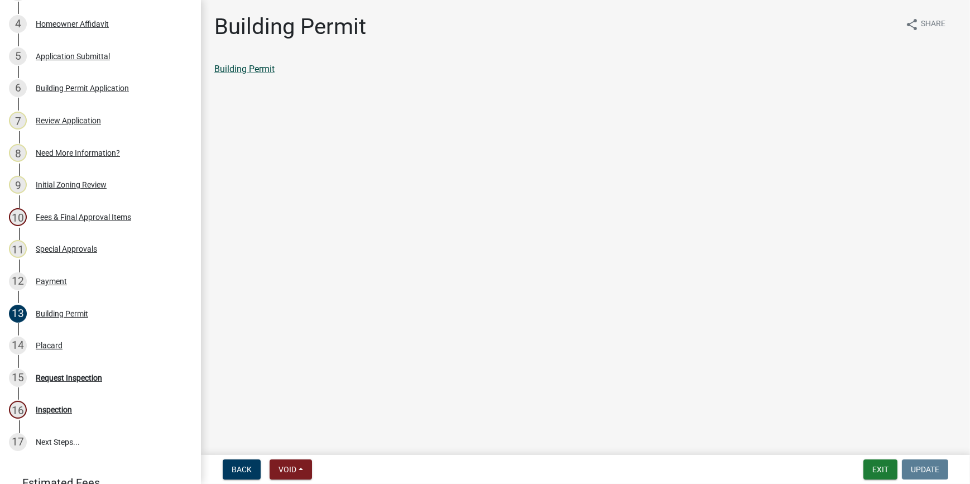
click at [258, 68] on link "Building Permit" at bounding box center [244, 69] width 60 height 11
click at [66, 343] on div "14 Placard" at bounding box center [96, 345] width 174 height 18
click at [238, 68] on link "Placard" at bounding box center [229, 69] width 30 height 11
